Goal: Check status: Check status

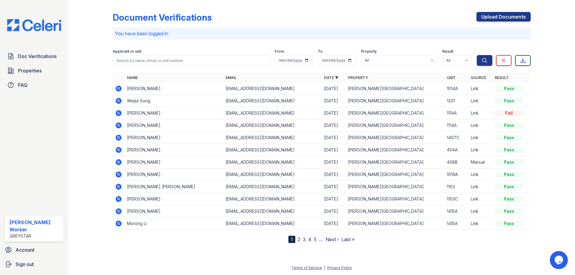
click at [117, 87] on icon at bounding box center [119, 89] width 6 height 6
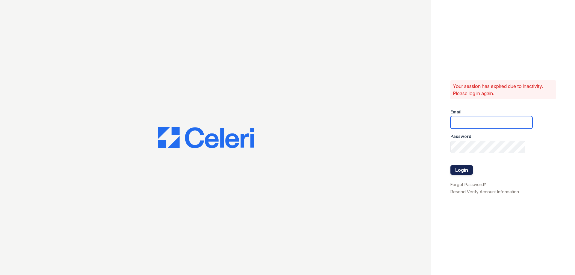
type input "kacy.worker@greystar.com"
click at [460, 168] on button "Login" at bounding box center [461, 170] width 22 height 10
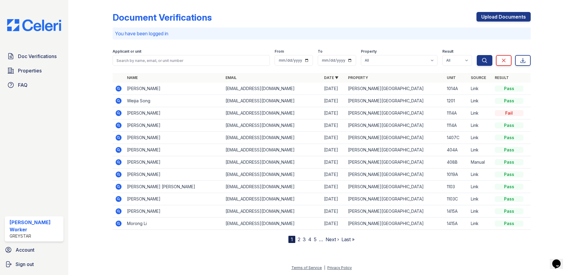
click at [119, 115] on icon at bounding box center [119, 113] width 6 height 6
click at [119, 87] on icon at bounding box center [119, 89] width 6 height 6
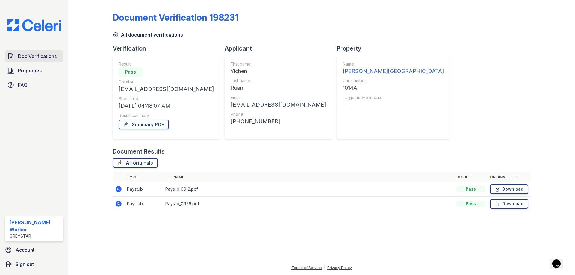
click at [30, 53] on span "Doc Verifications" at bounding box center [37, 56] width 39 height 7
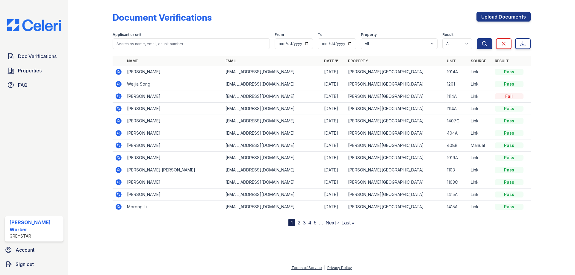
click at [118, 84] on icon at bounding box center [117, 83] width 1 height 1
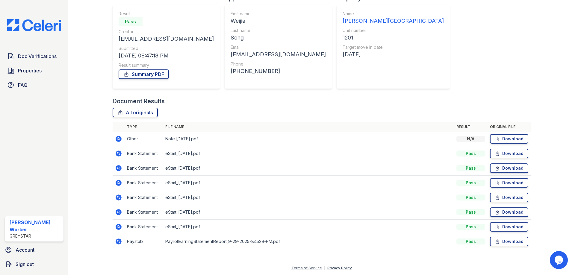
scroll to position [51, 0]
click at [117, 139] on icon at bounding box center [118, 138] width 7 height 7
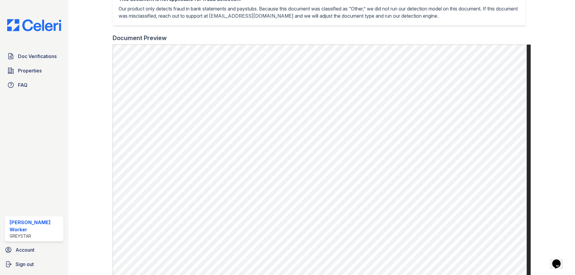
scroll to position [217, 0]
